Goal: Information Seeking & Learning: Find specific page/section

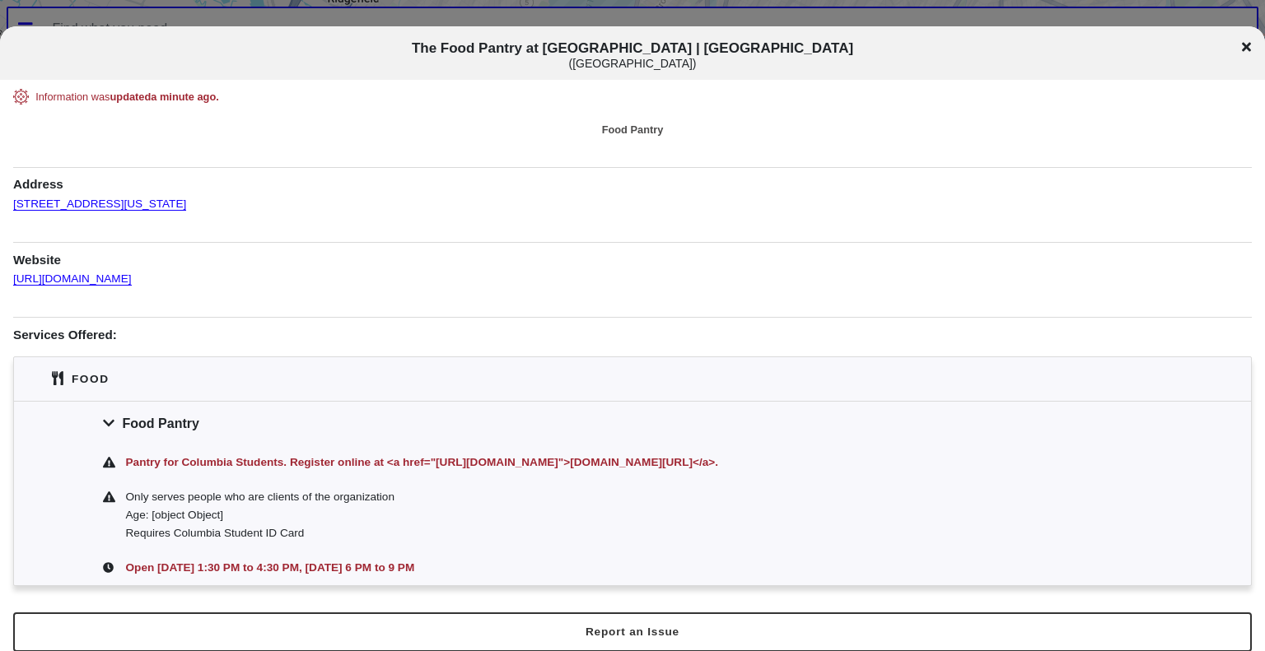
click at [1245, 45] on icon at bounding box center [1246, 46] width 9 height 9
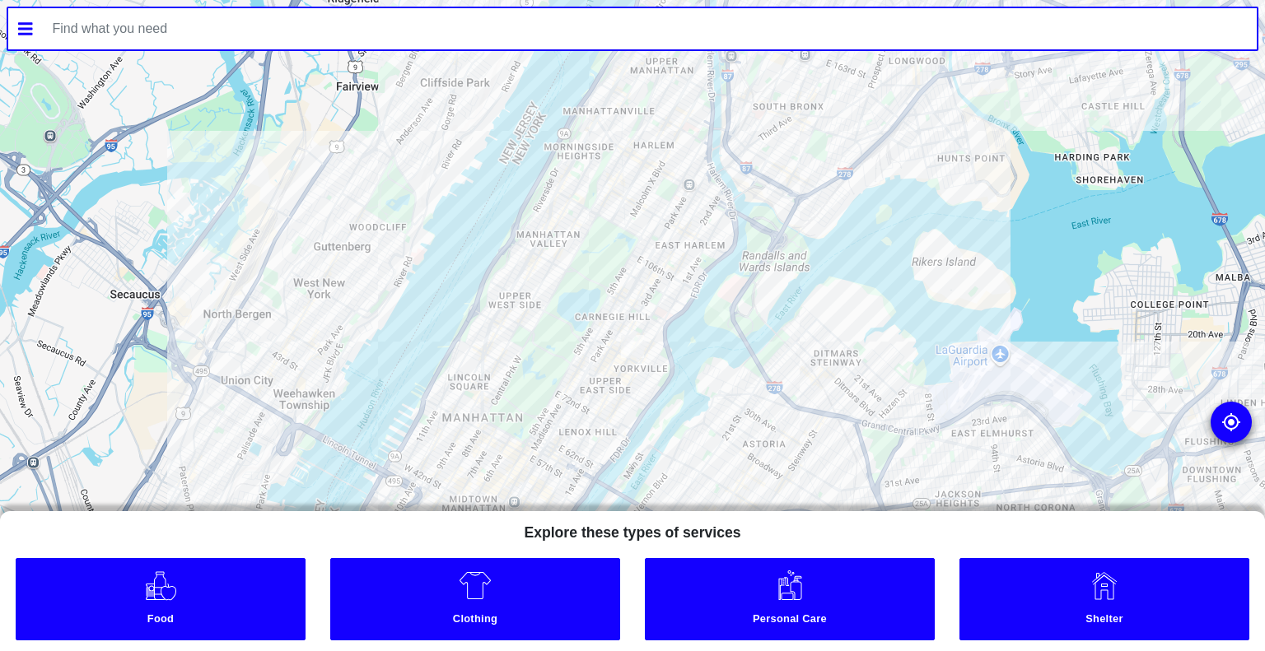
click at [1027, 29] on input "text" at bounding box center [650, 28] width 1215 height 41
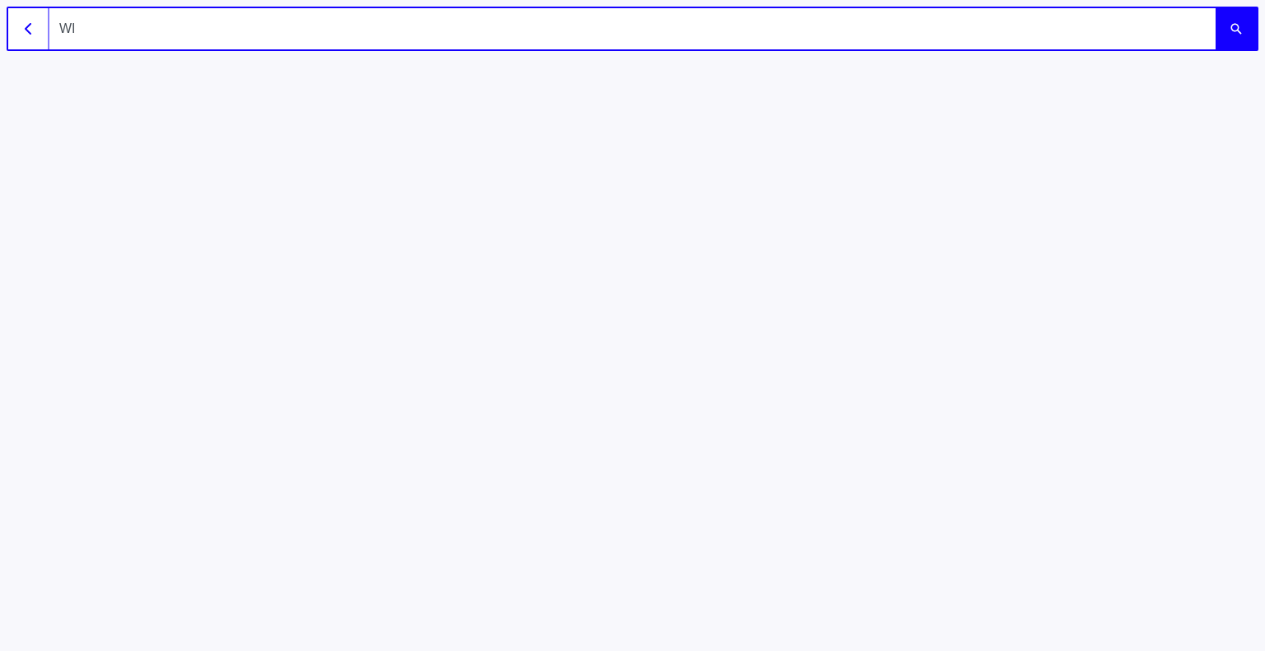
type input "WIN"
click at [1215, 8] on button "submit" at bounding box center [1235, 28] width 41 height 41
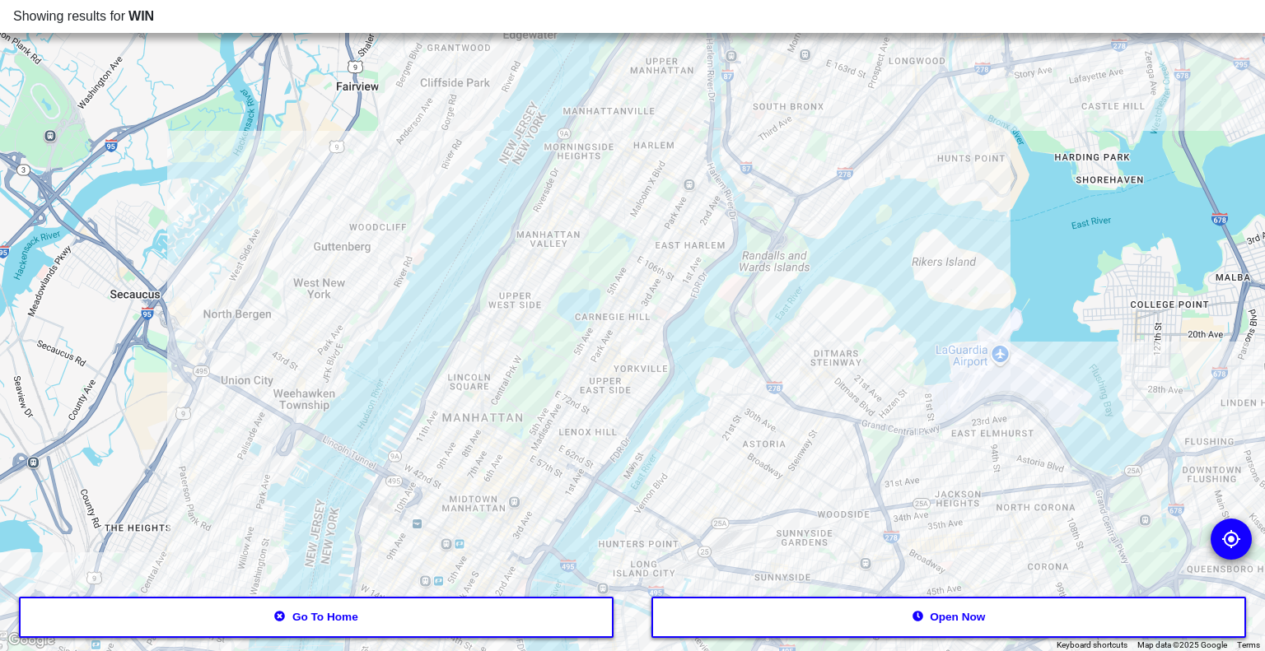
click at [504, 622] on button "Go to home" at bounding box center [316, 617] width 595 height 41
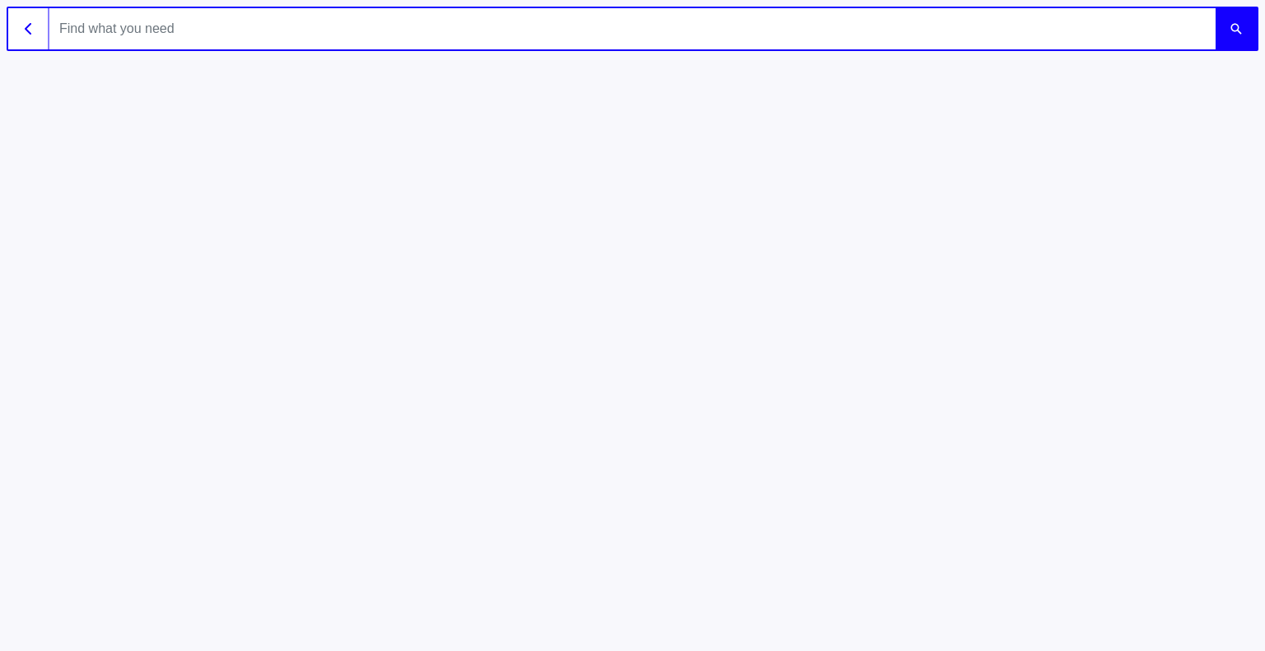
click at [418, 22] on input "text" at bounding box center [632, 28] width 1166 height 41
type input "women in need"
click at [1215, 8] on button "submit" at bounding box center [1235, 28] width 41 height 41
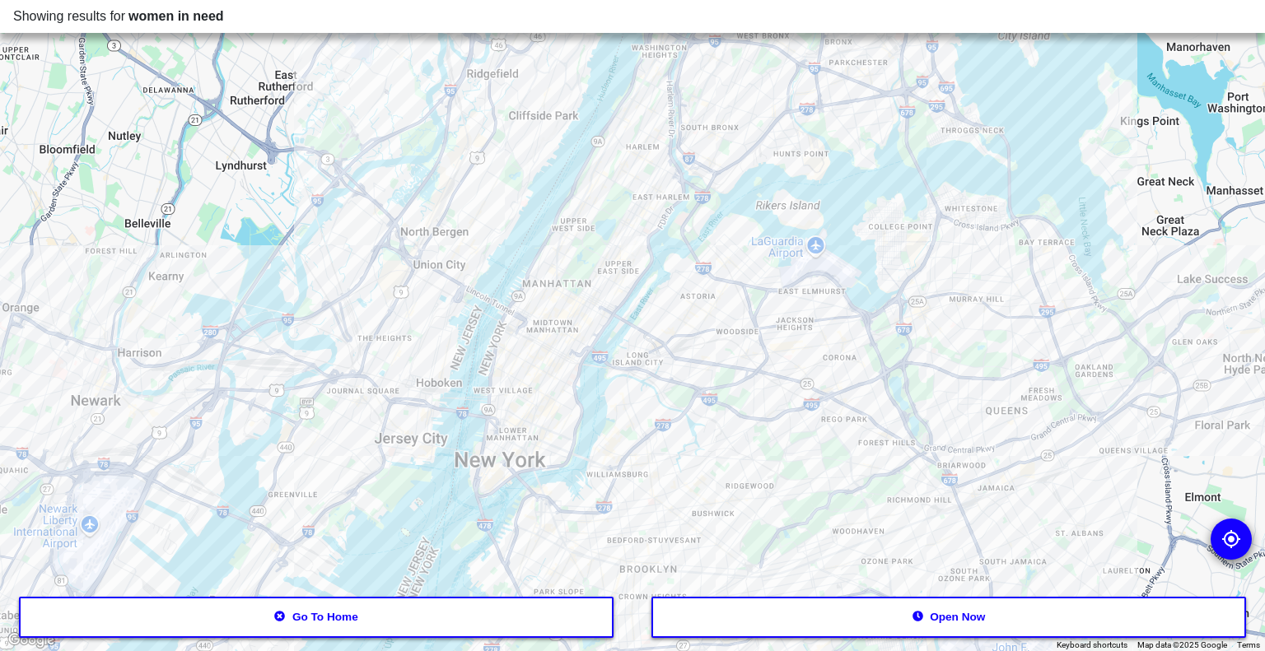
click at [738, 88] on div at bounding box center [632, 325] width 1265 height 651
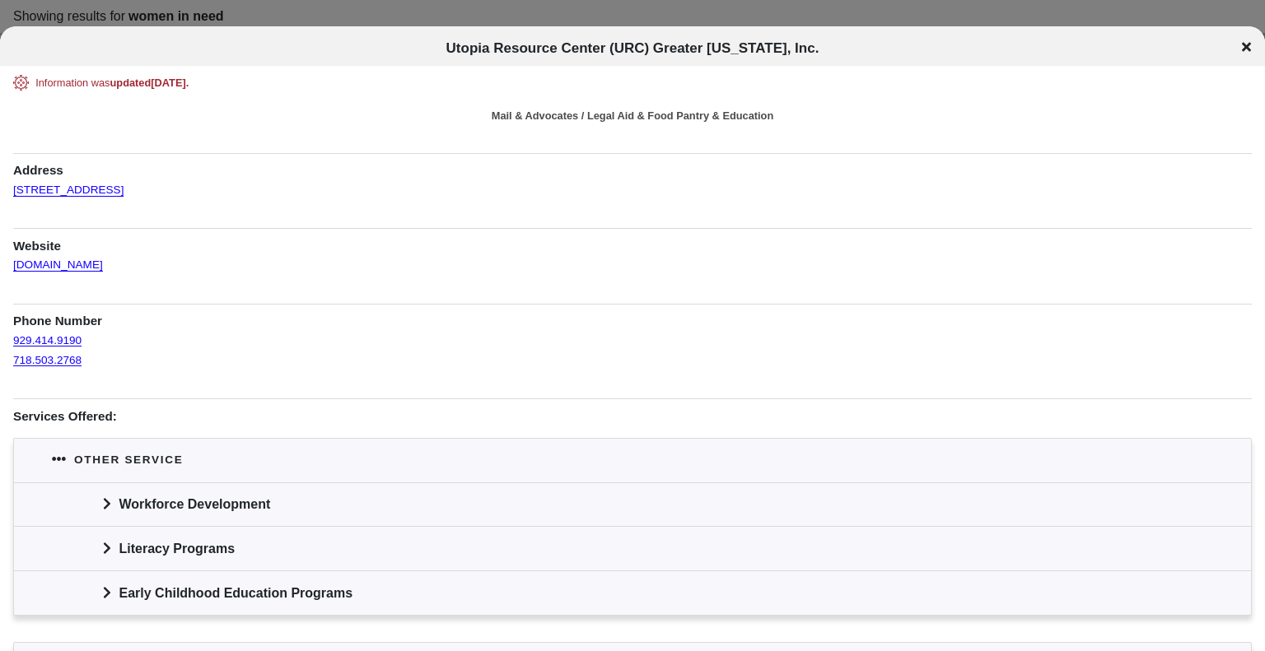
click at [109, 500] on icon at bounding box center [107, 503] width 8 height 13
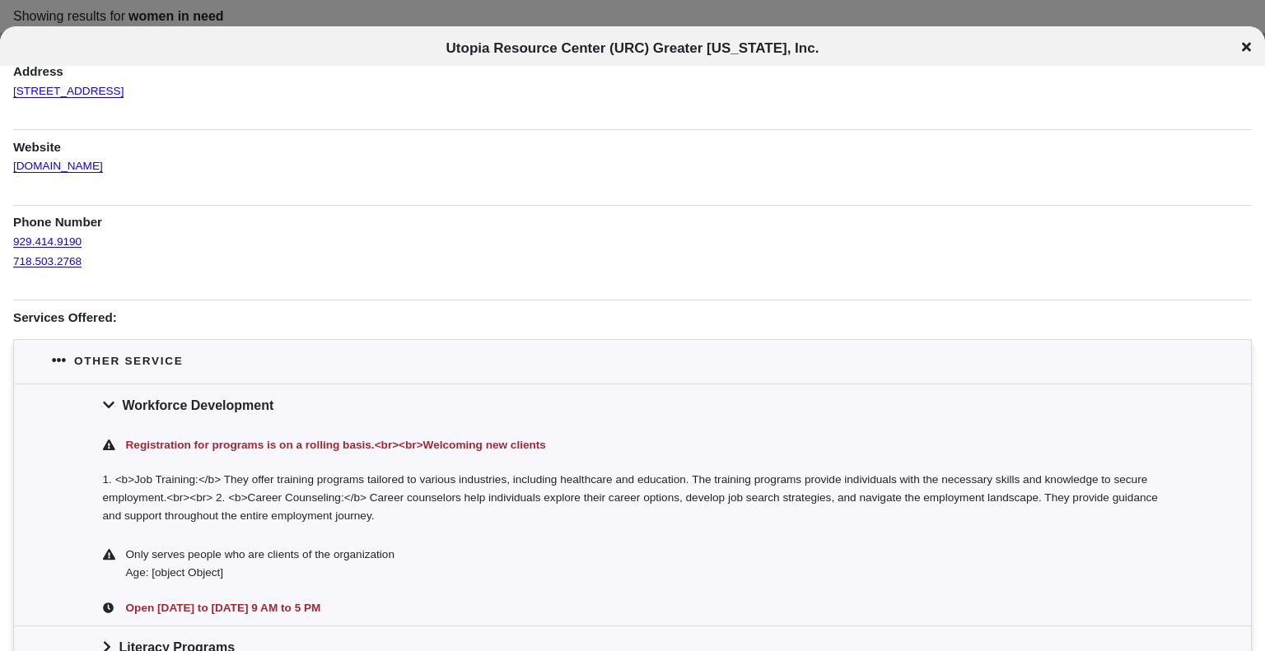
scroll to position [147, 0]
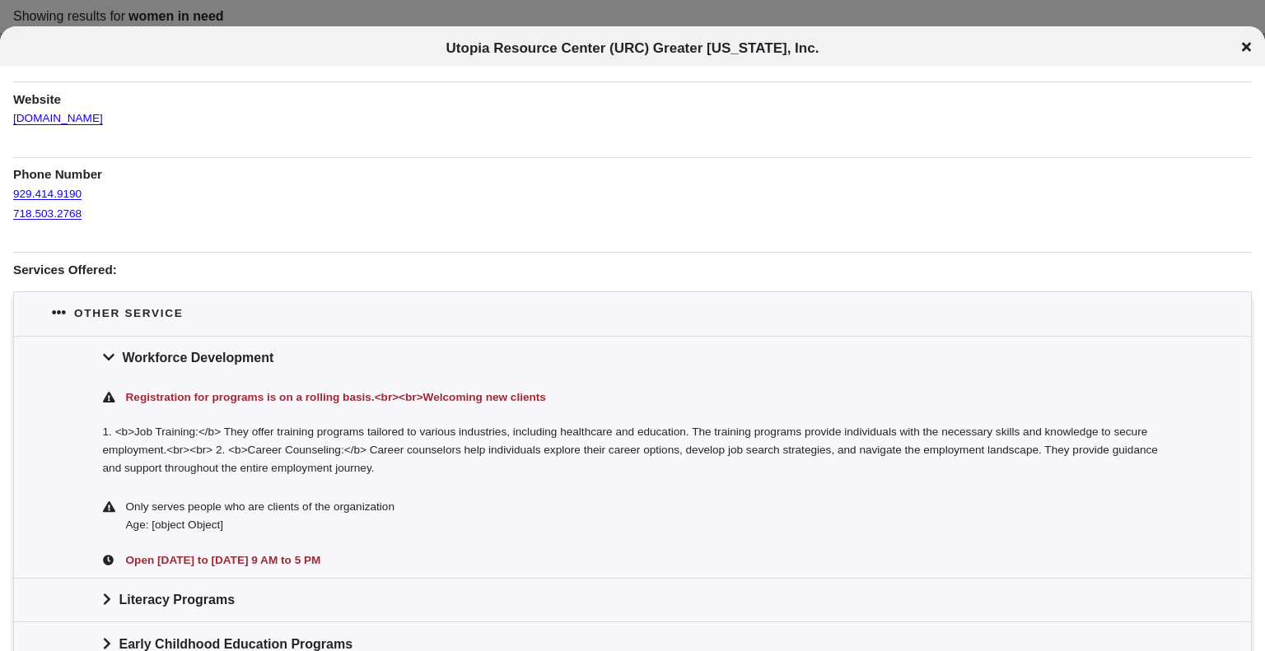
click at [1243, 45] on icon at bounding box center [1246, 46] width 9 height 13
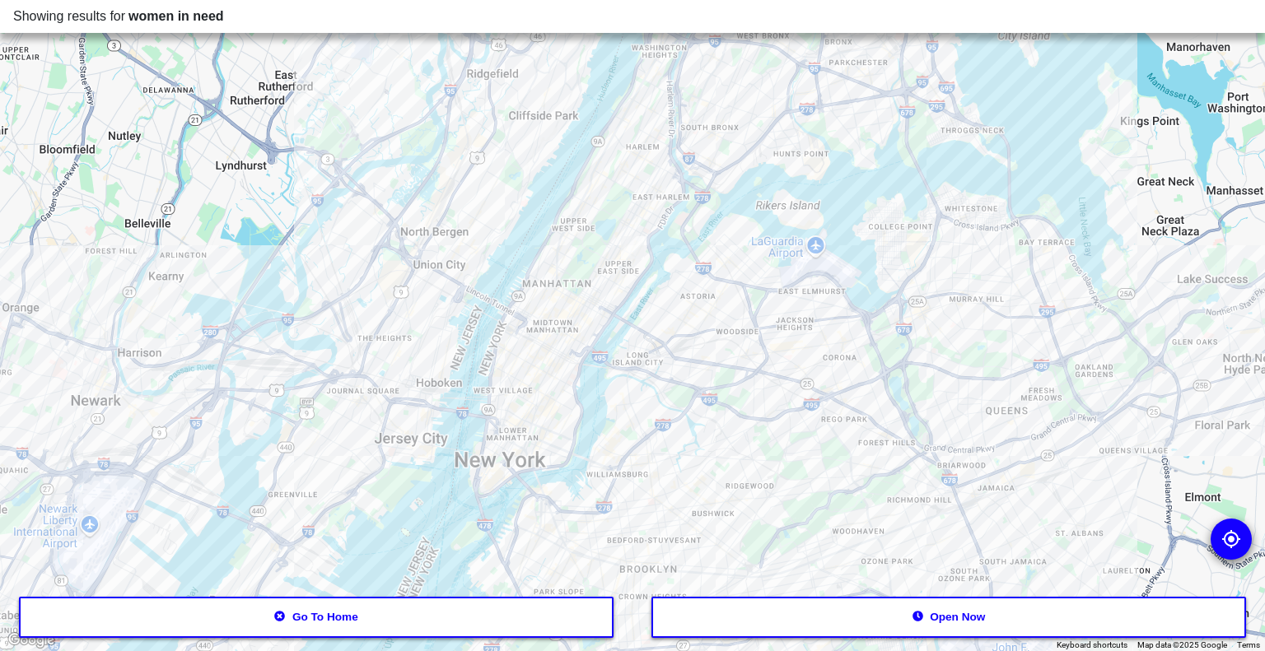
click at [456, 626] on button "Go to home" at bounding box center [316, 617] width 595 height 41
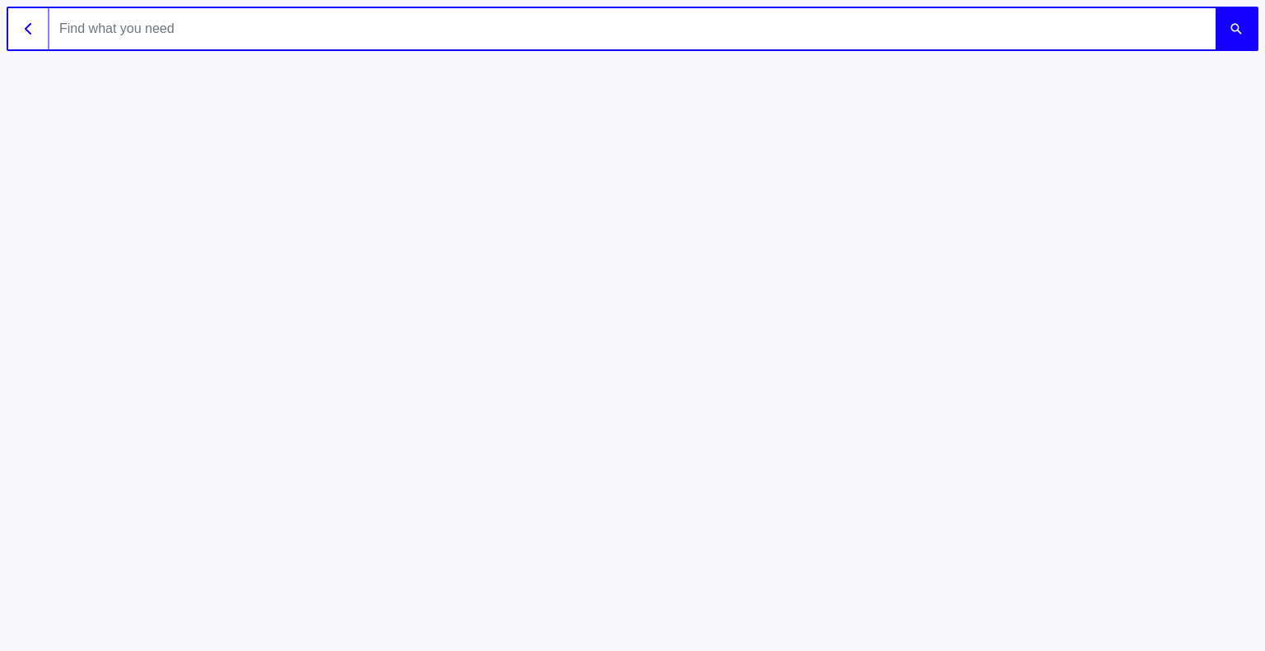
click at [254, 19] on input "text" at bounding box center [632, 28] width 1166 height 41
type input "winnyc"
click at [1215, 8] on button "submit" at bounding box center [1235, 28] width 41 height 41
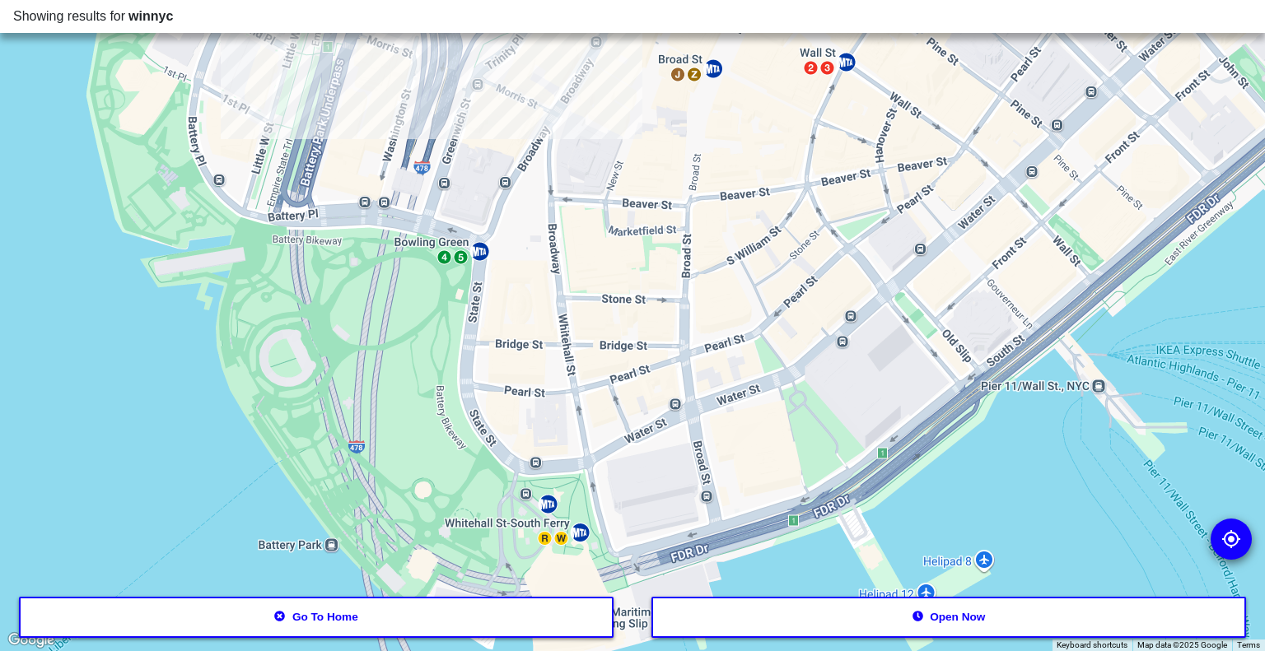
click at [489, 613] on button "Go to home" at bounding box center [316, 617] width 595 height 41
